Goal: Use online tool/utility: Utilize a website feature to perform a specific function

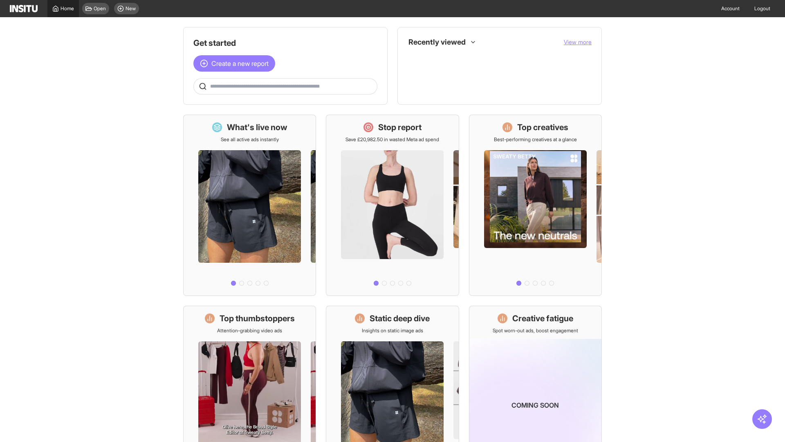
click at [63, 9] on span "Home" at bounding box center [67, 8] width 13 height 7
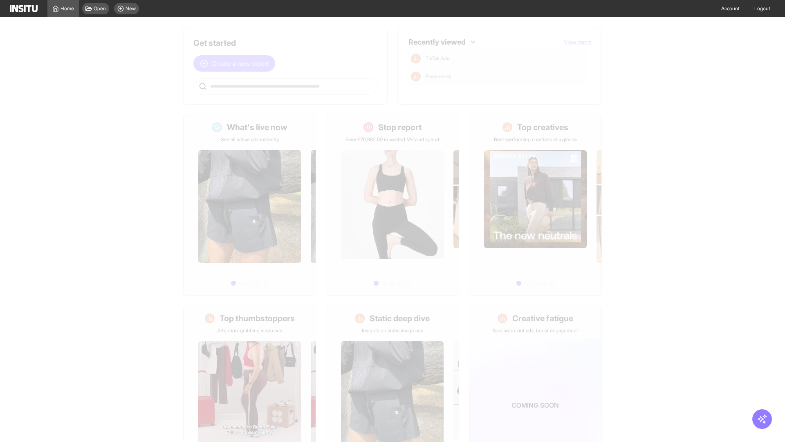
click at [236, 63] on span "Create a new report" at bounding box center [239, 63] width 57 height 10
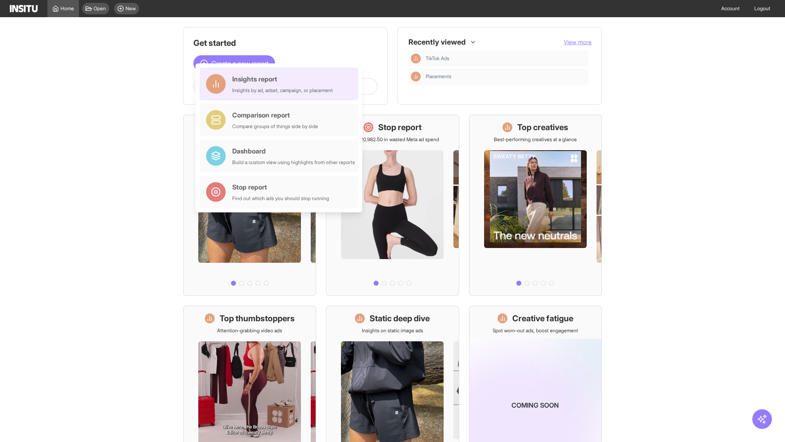
click at [281, 84] on div "Insights report Insights by ad, adset, campaign, or placement" at bounding box center [282, 84] width 101 height 20
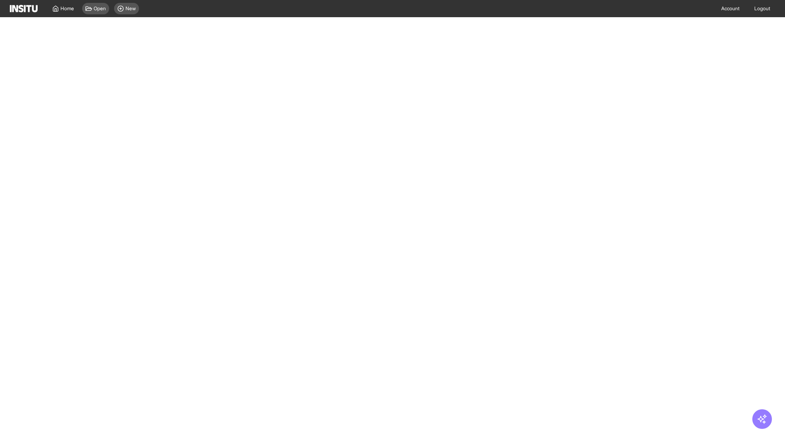
select select "**"
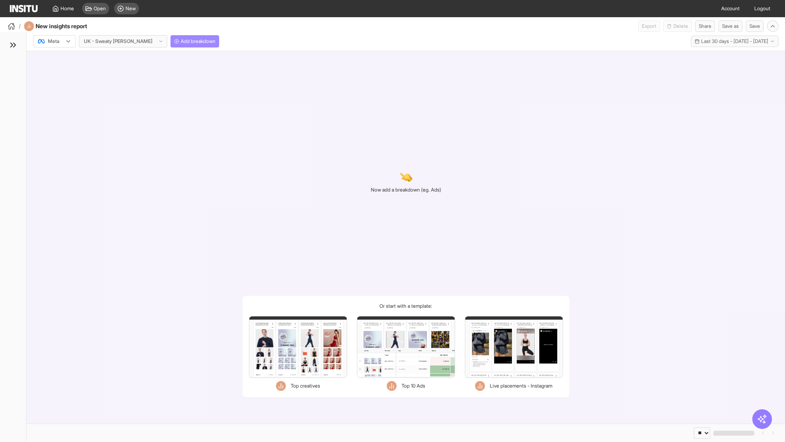
click at [181, 41] on span "Add breakdown" at bounding box center [198, 41] width 35 height 7
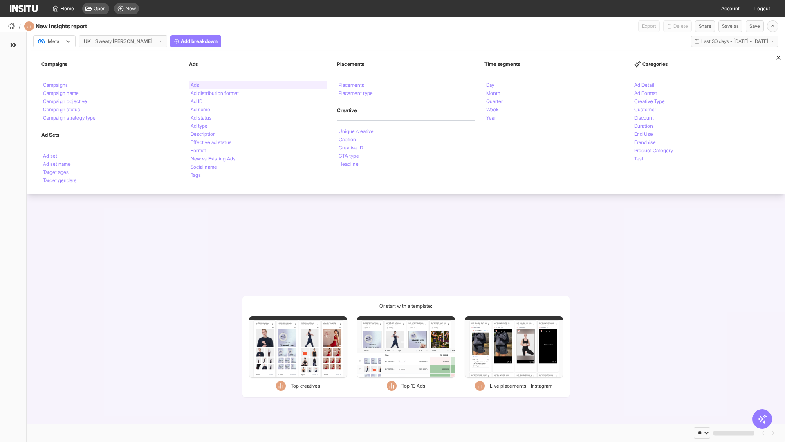
click at [195, 85] on li "Ads" at bounding box center [195, 85] width 9 height 5
